Goal: Information Seeking & Learning: Learn about a topic

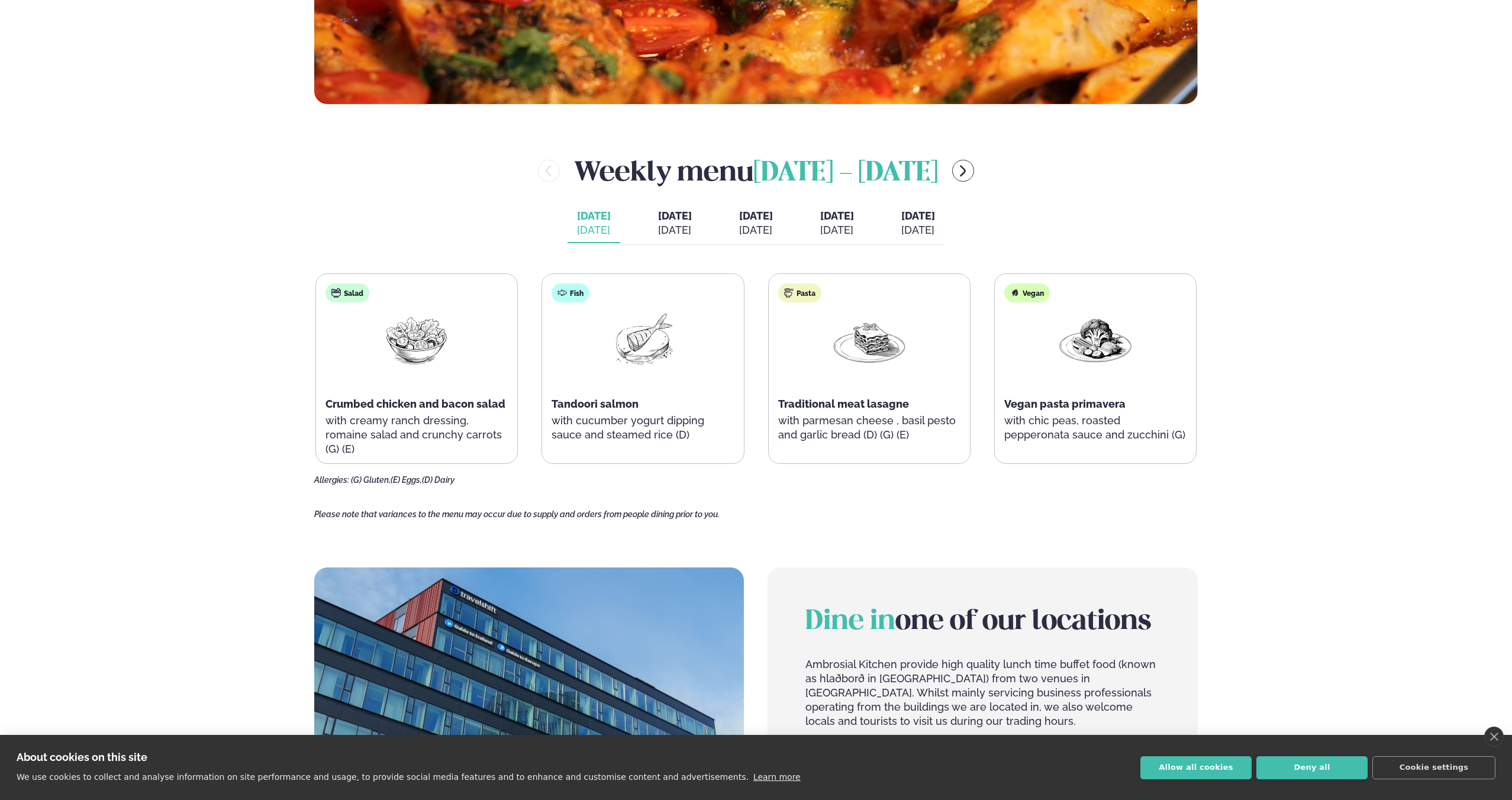
scroll to position [567, 0]
click at [666, 224] on div "[DATE]" at bounding box center [674, 230] width 34 height 14
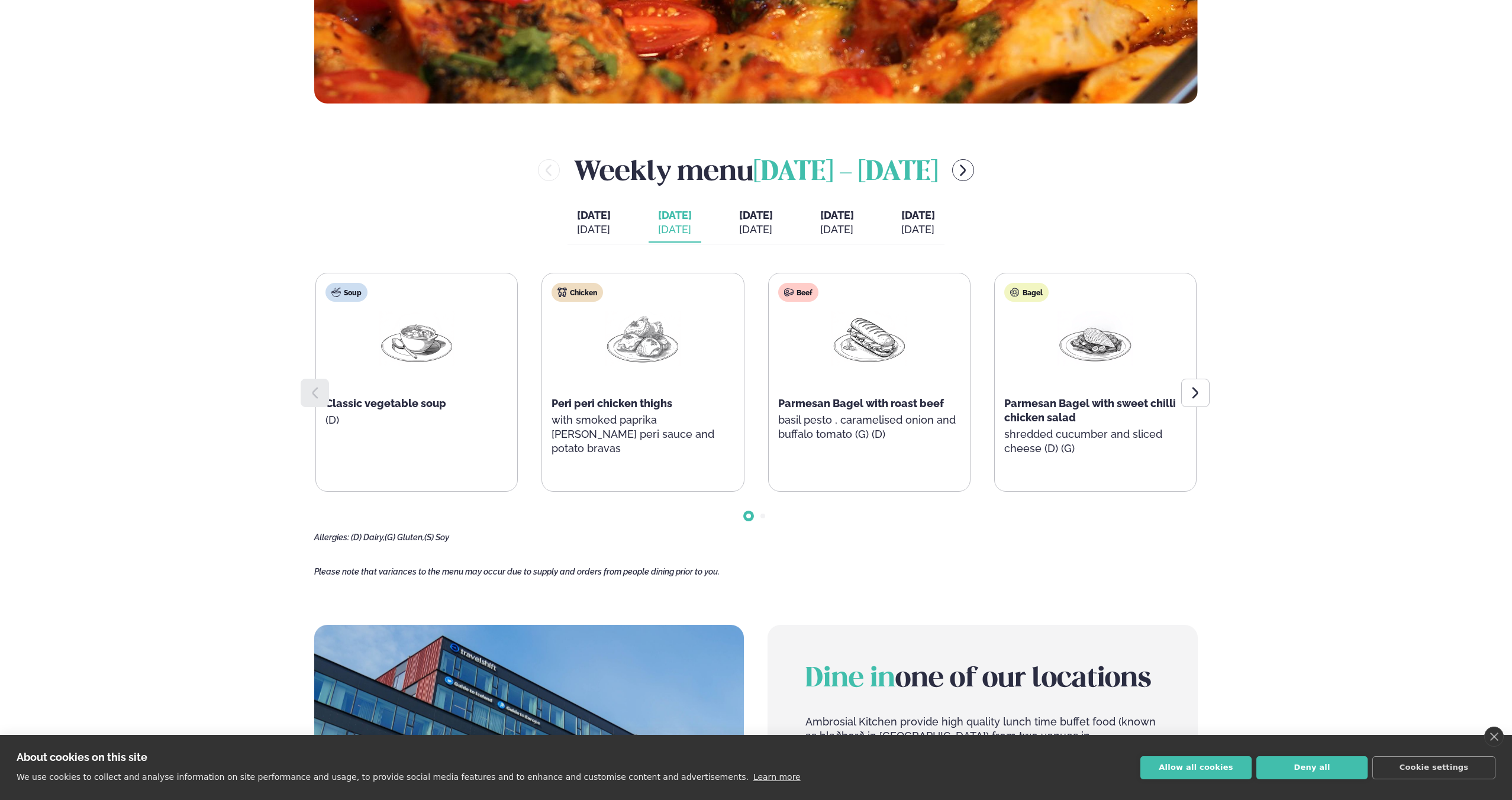
click at [739, 226] on div "[DATE]" at bounding box center [755, 230] width 34 height 14
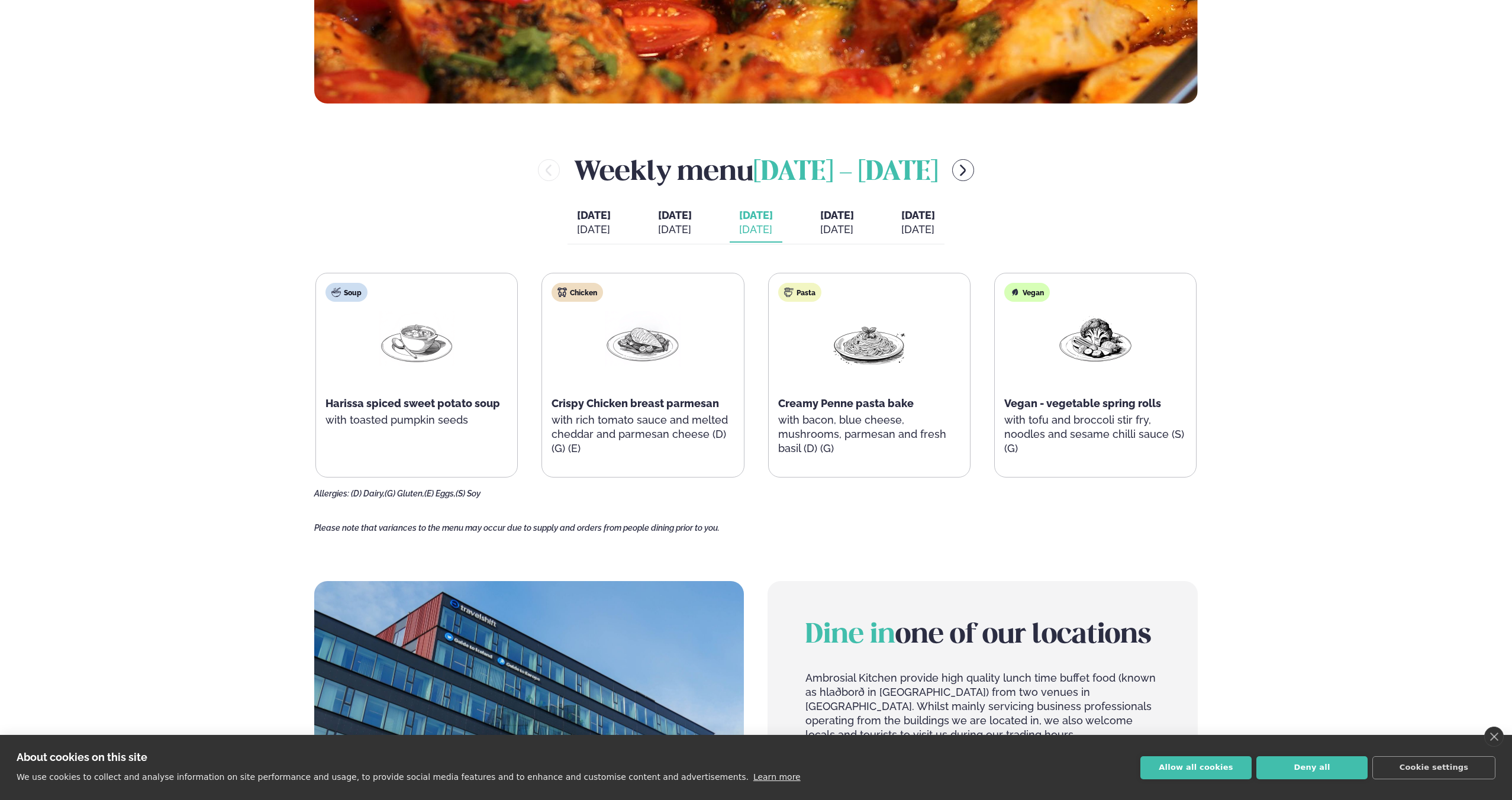
click at [863, 226] on button "[DATE] [DATE]" at bounding box center [837, 223] width 53 height 39
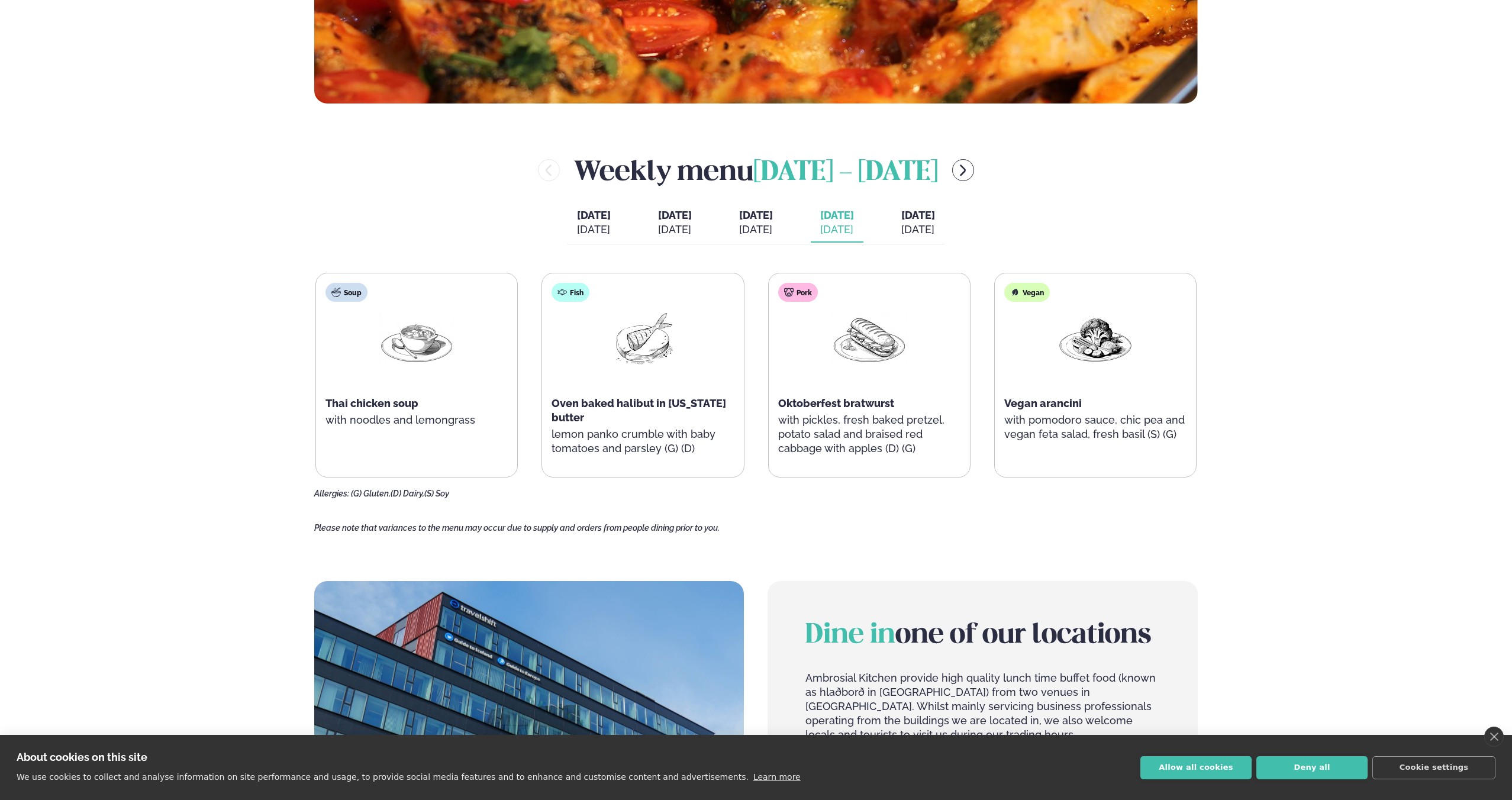
click at [935, 233] on div "[DATE]" at bounding box center [917, 230] width 34 height 14
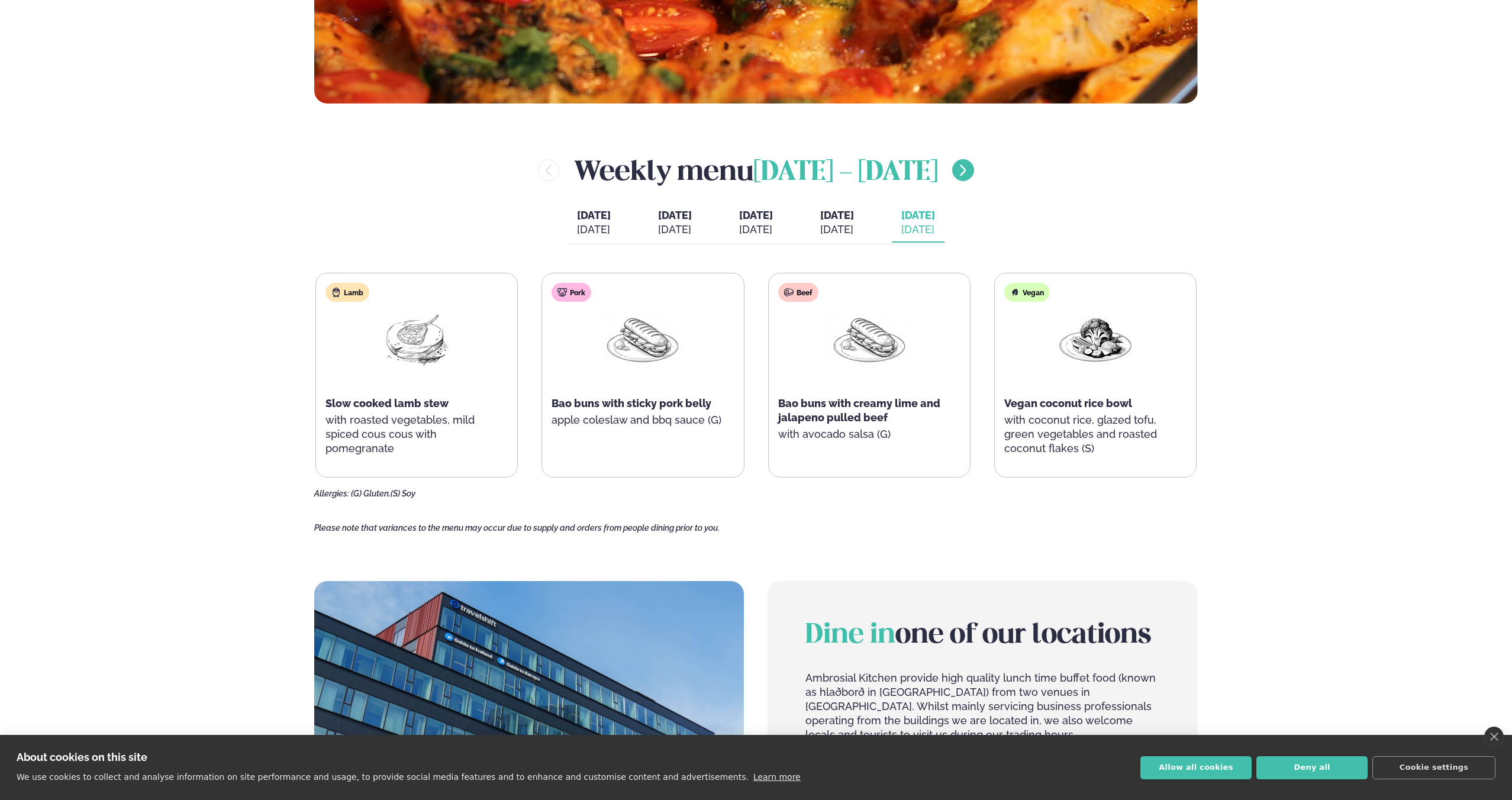
click at [970, 163] on icon "menu-btn-right" at bounding box center [963, 171] width 15 height 14
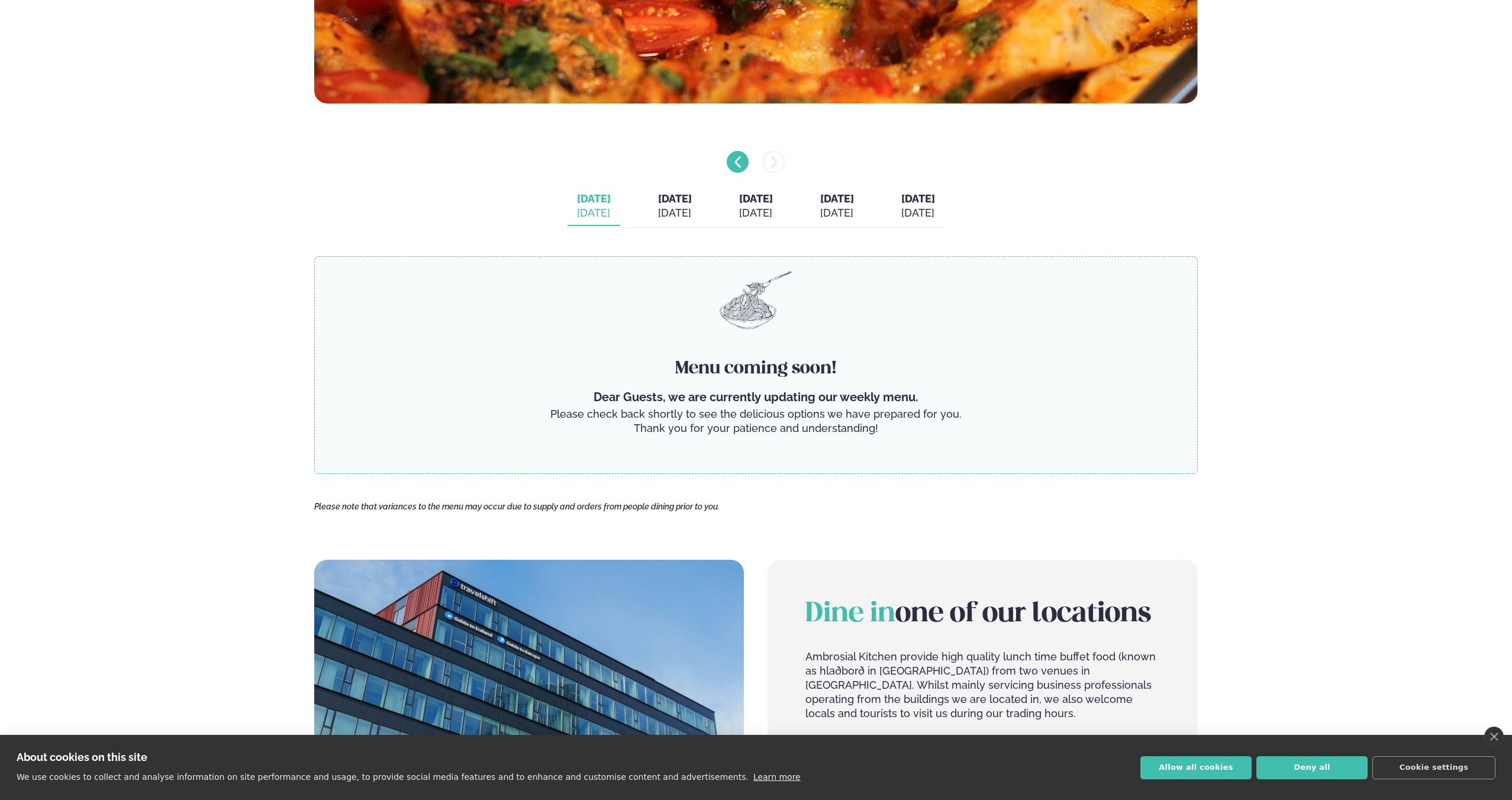
click at [741, 168] on icon "menu-btn-left" at bounding box center [738, 162] width 15 height 14
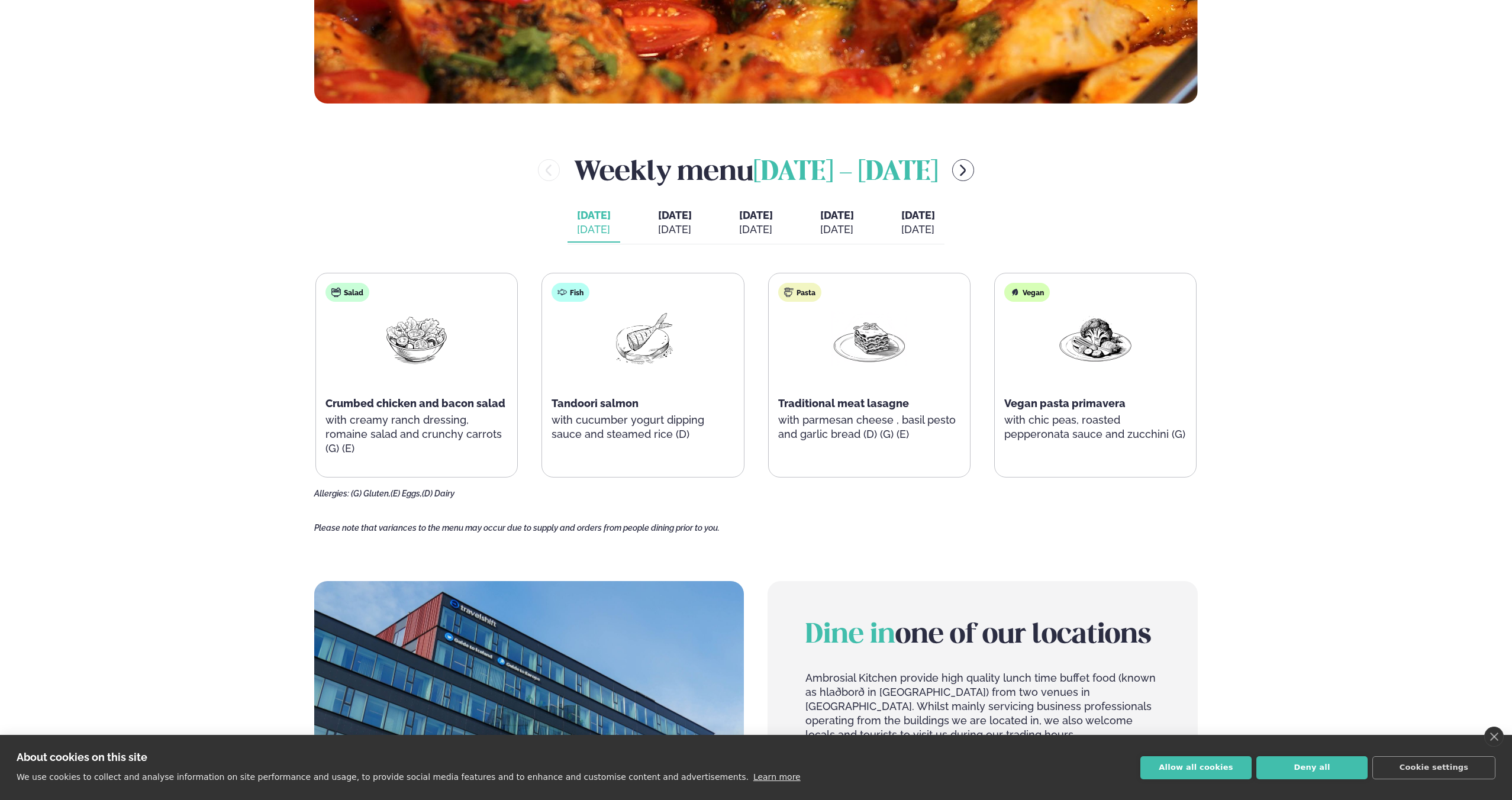
click at [658, 235] on div "[DATE]" at bounding box center [674, 230] width 34 height 14
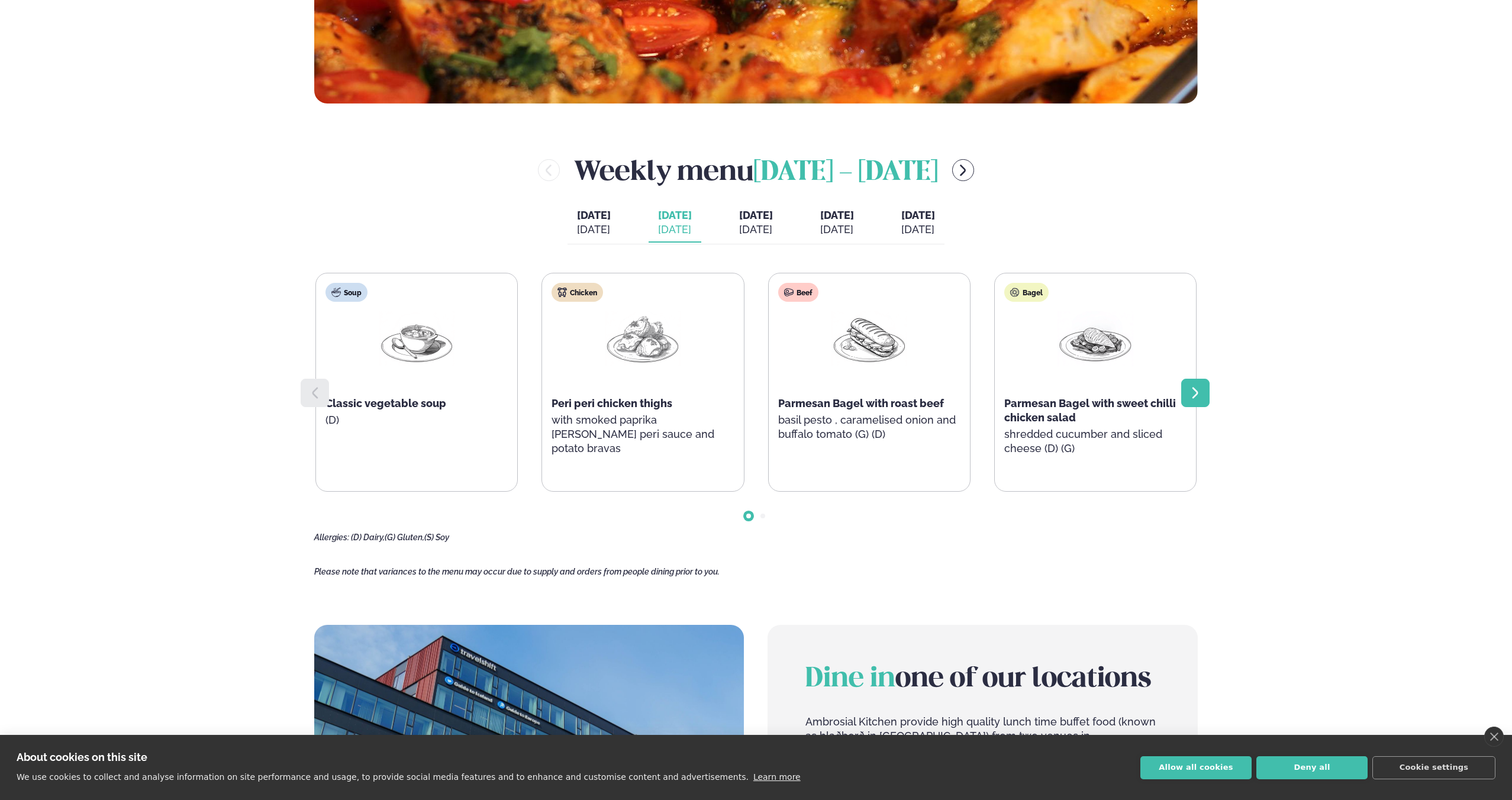
click at [1206, 384] on div at bounding box center [1195, 393] width 28 height 28
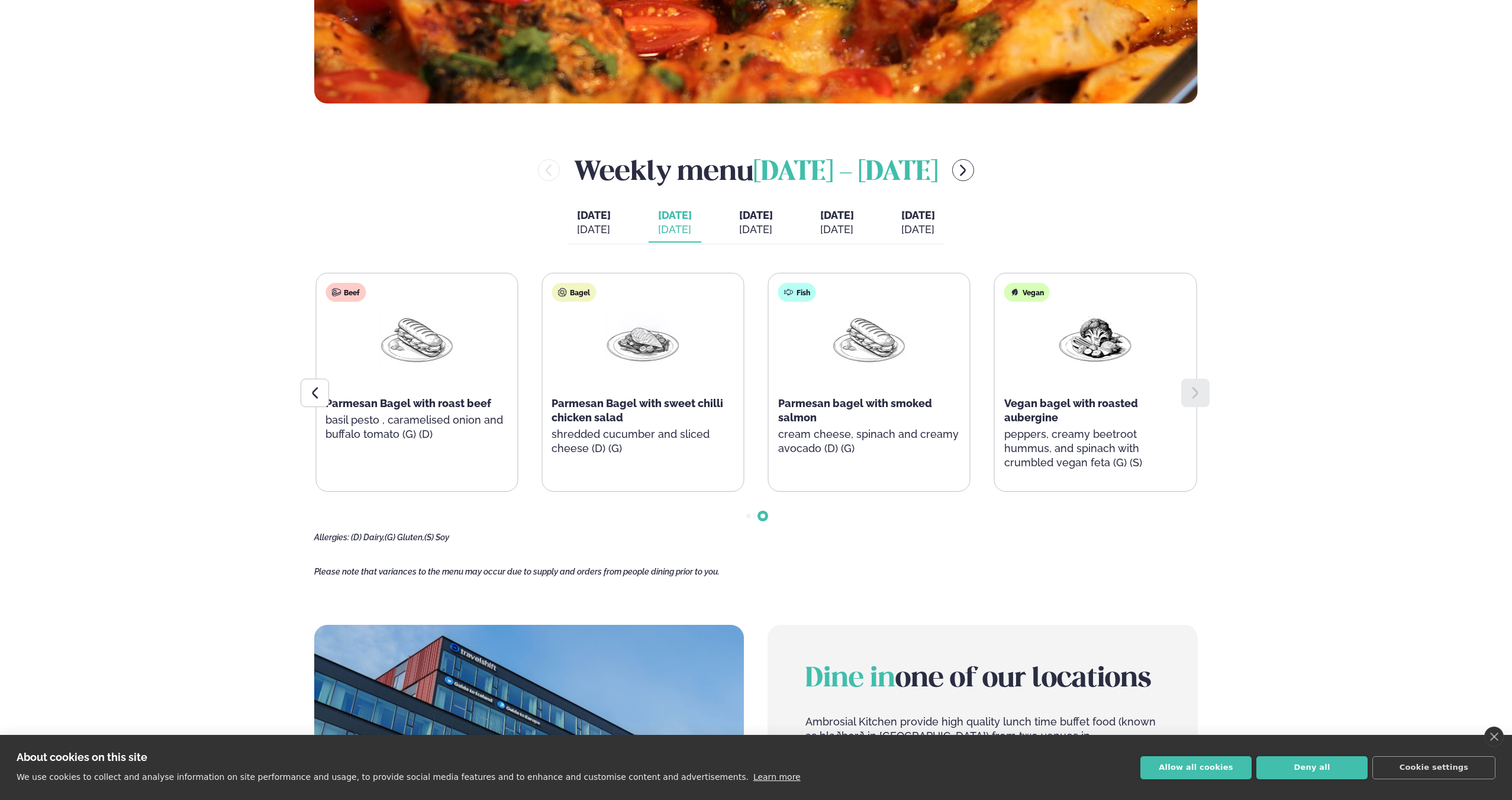
click at [587, 241] on button "[DATE] [PERSON_NAME]. [DATE]" at bounding box center [594, 223] width 53 height 39
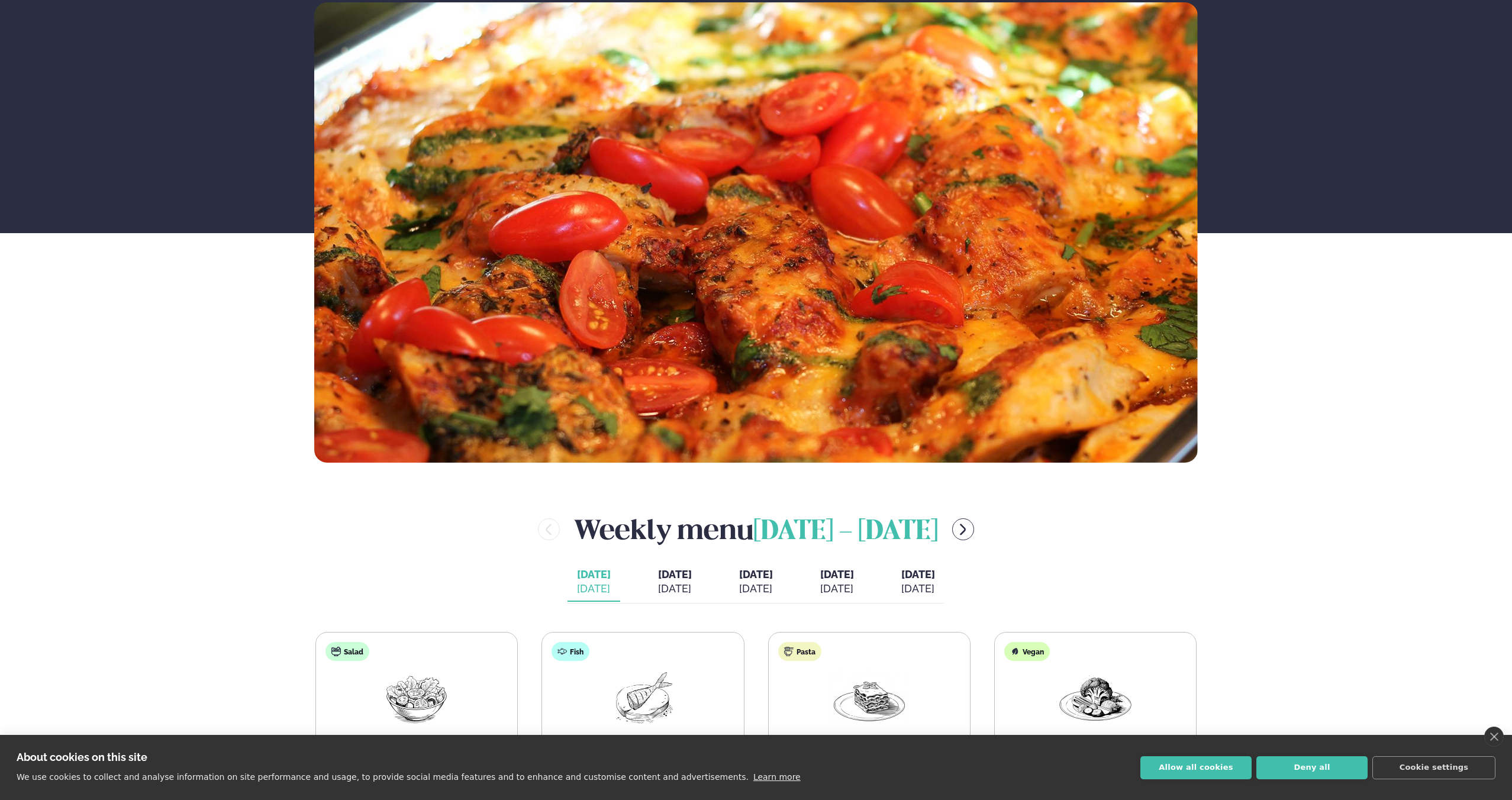
scroll to position [0, 0]
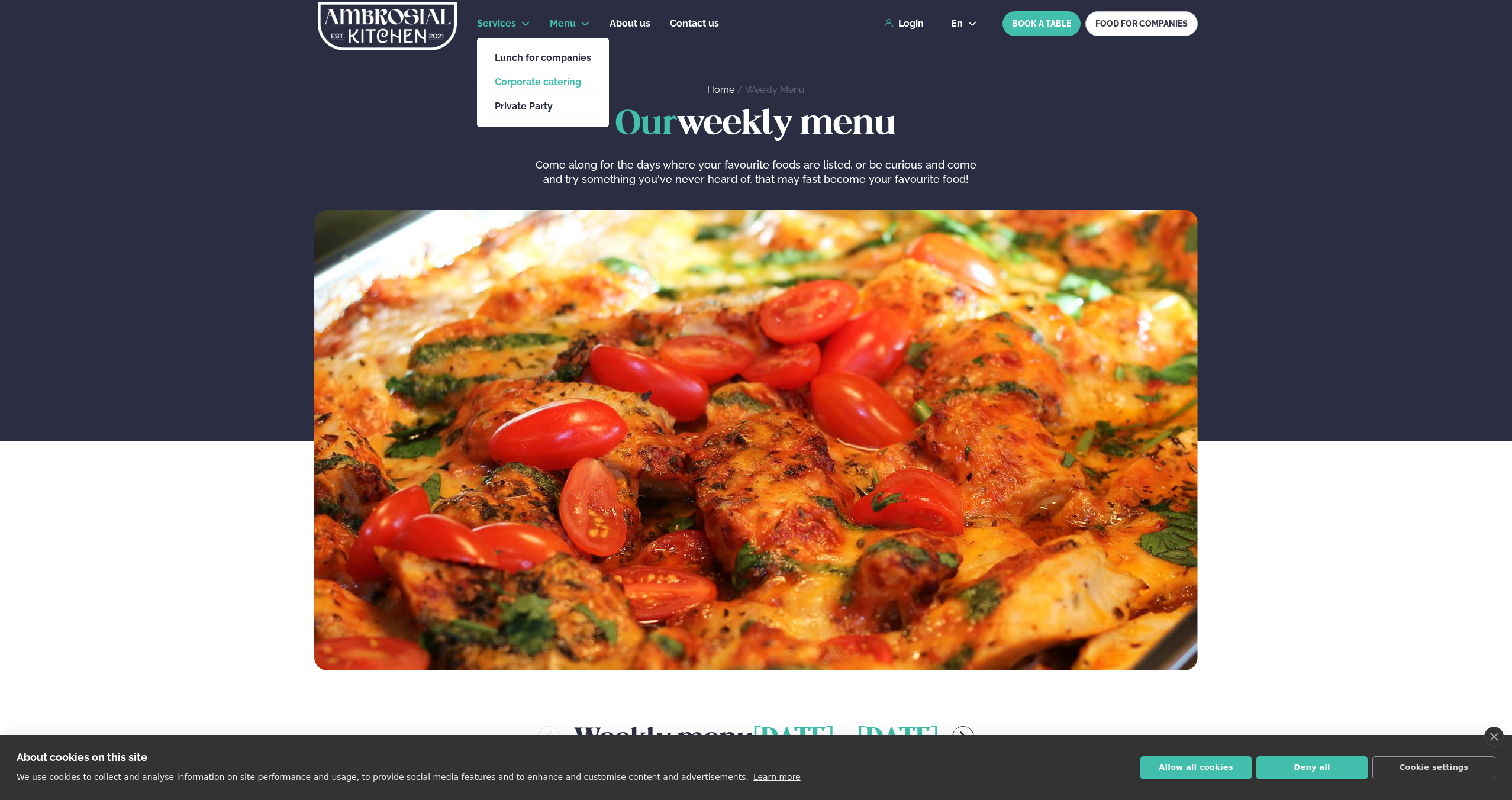
click at [517, 83] on link "Corporate catering" at bounding box center [542, 82] width 96 height 9
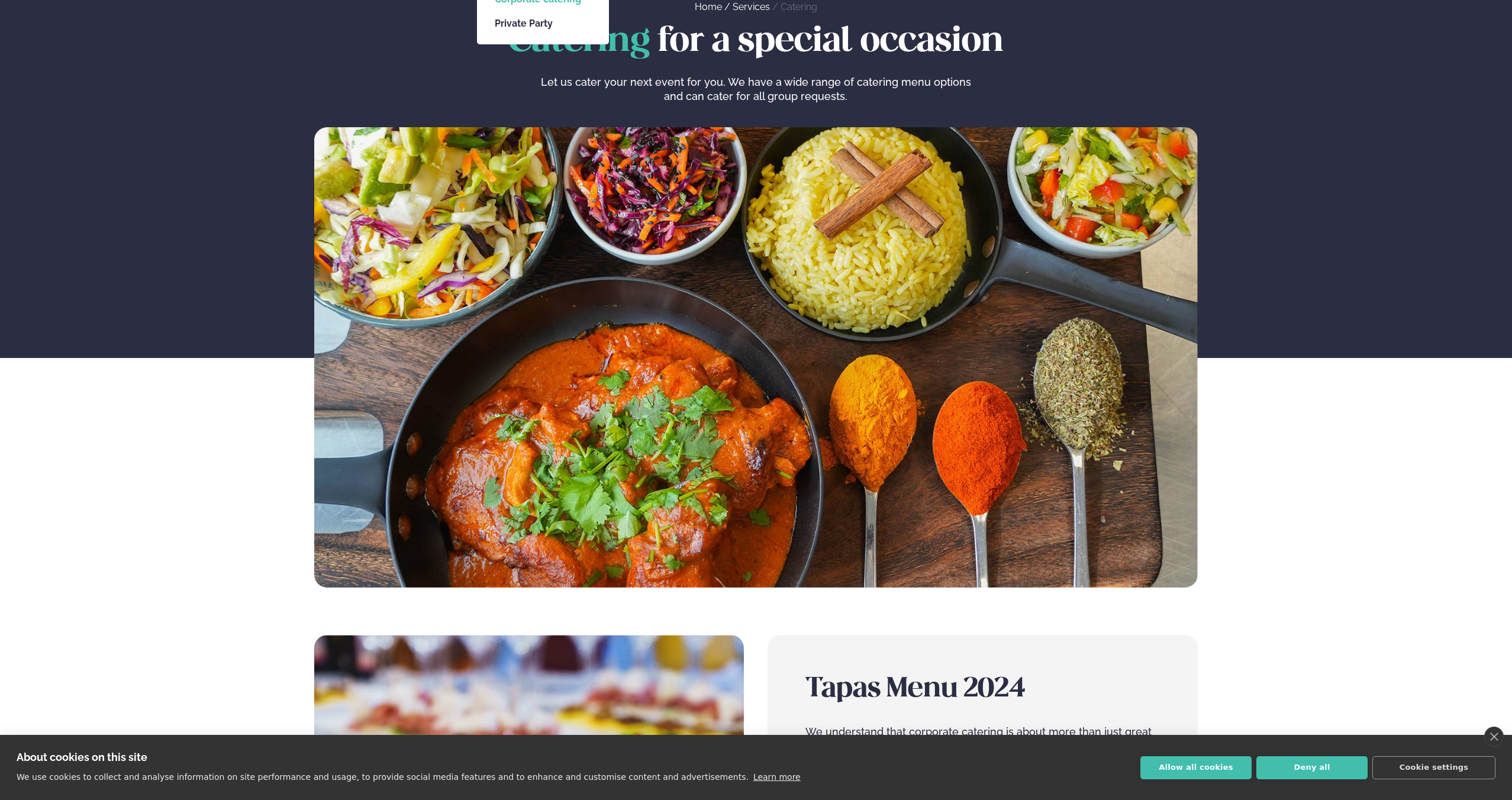
scroll to position [74, 0]
